Goal: Task Accomplishment & Management: Use online tool/utility

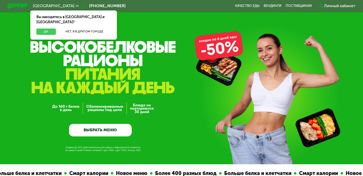
click at [45, 29] on button "Да" at bounding box center [45, 32] width 19 height 6
